Goal: Complete application form

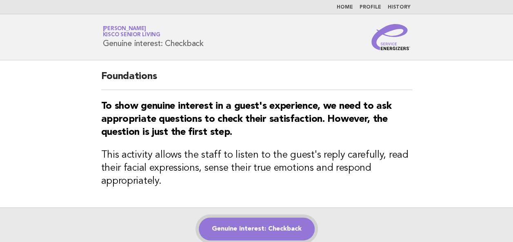
click at [247, 228] on link "Genuine interest: Checkback" at bounding box center [257, 229] width 116 height 23
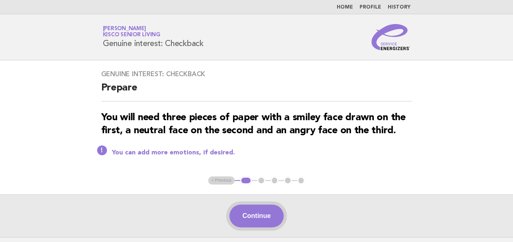
click at [248, 218] on button "Continue" at bounding box center [256, 216] width 54 height 23
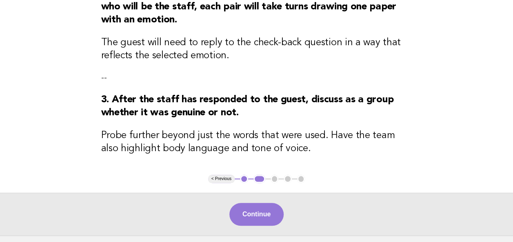
scroll to position [285, 0]
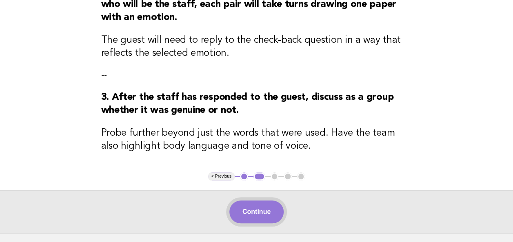
click at [262, 217] on button "Continue" at bounding box center [256, 212] width 54 height 23
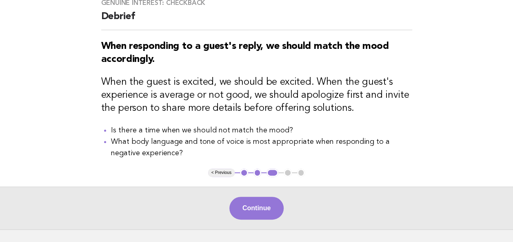
scroll to position [72, 0]
click at [273, 214] on button "Continue" at bounding box center [256, 208] width 54 height 23
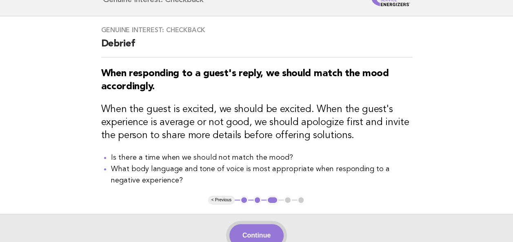
scroll to position [0, 0]
